Goal: Find specific page/section

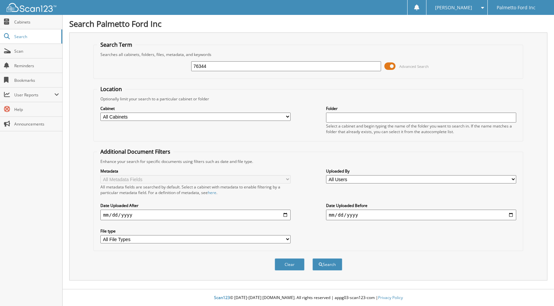
type input "76344"
click at [313, 259] on button "Search" at bounding box center [328, 265] width 30 height 12
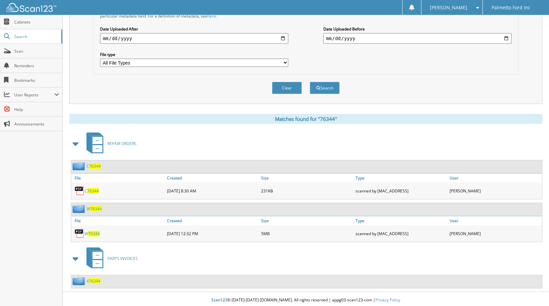
scroll to position [179, 0]
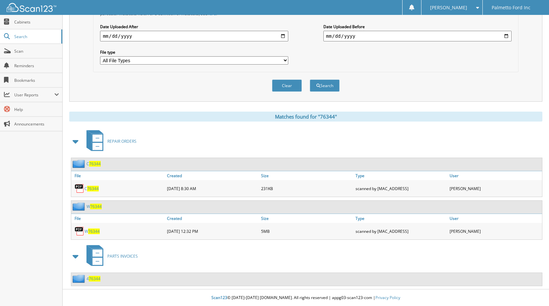
click at [99, 205] on span "76344" at bounding box center [96, 207] width 12 height 6
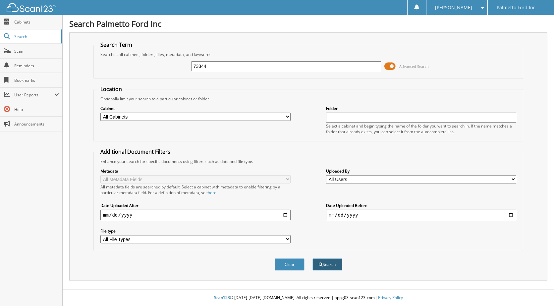
type input "73344"
click at [327, 265] on button "Search" at bounding box center [328, 265] width 30 height 12
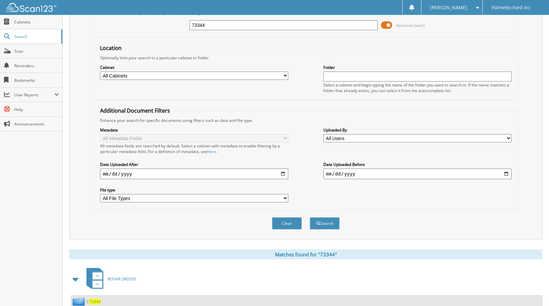
scroll to position [133, 0]
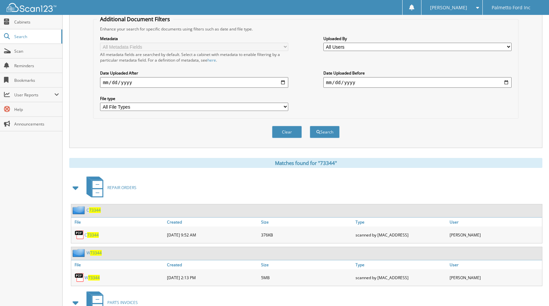
click at [96, 253] on span "73344" at bounding box center [96, 253] width 12 height 6
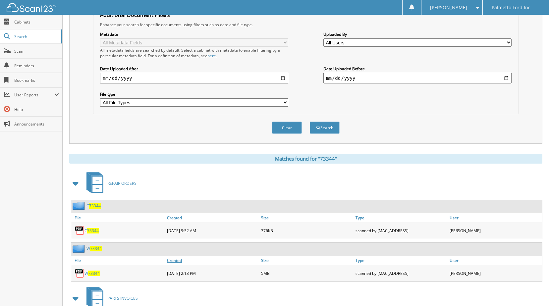
scroll to position [166, 0]
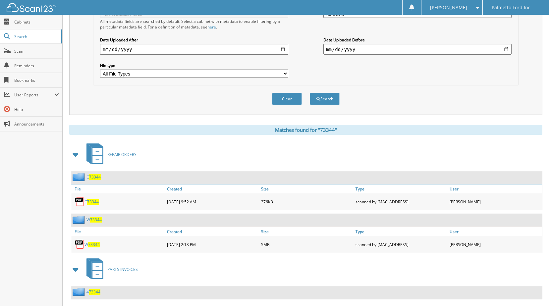
click at [94, 246] on span "73344" at bounding box center [94, 245] width 12 height 6
click at [96, 204] on span "73344" at bounding box center [93, 202] width 12 height 6
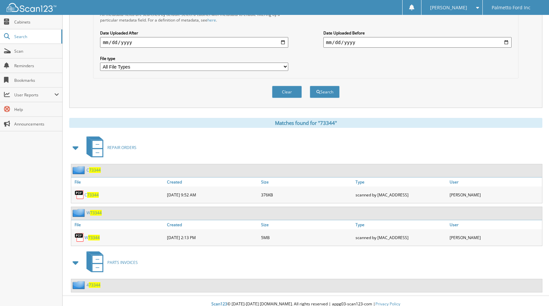
scroll to position [179, 0]
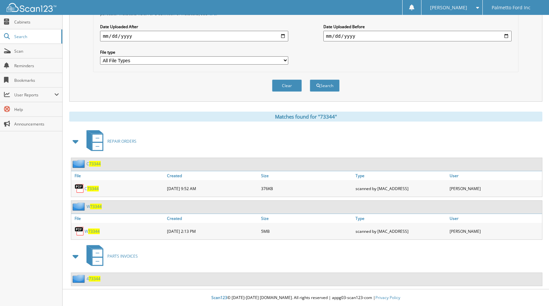
click at [89, 188] on span "73344" at bounding box center [93, 189] width 12 height 6
click at [98, 206] on span "73344" at bounding box center [96, 207] width 12 height 6
